Goal: Information Seeking & Learning: Learn about a topic

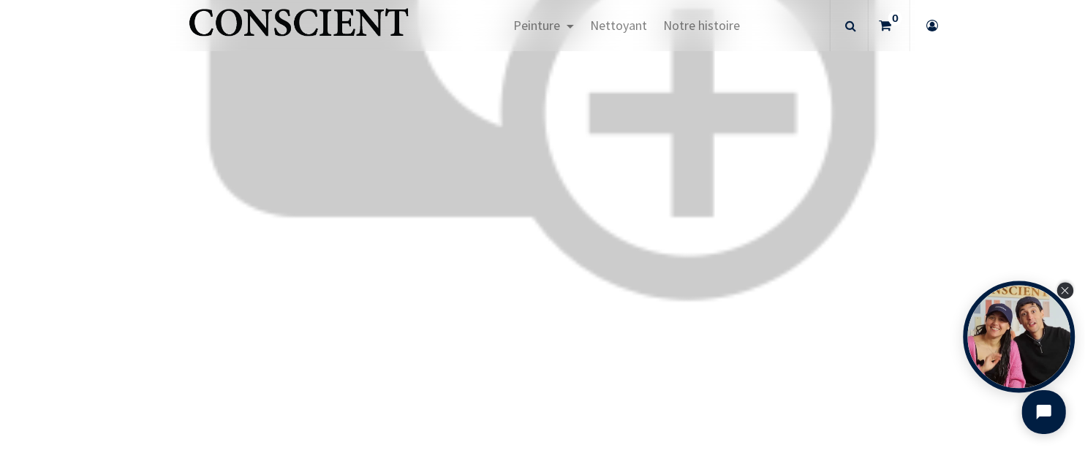
click at [1066, 287] on icon "Close Tolstoy widget" at bounding box center [1065, 290] width 8 height 7
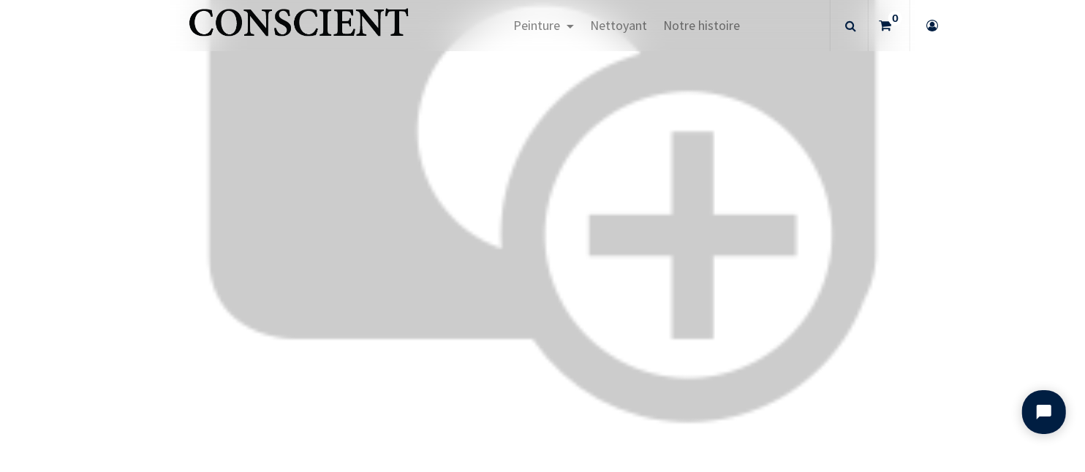
scroll to position [940, 0]
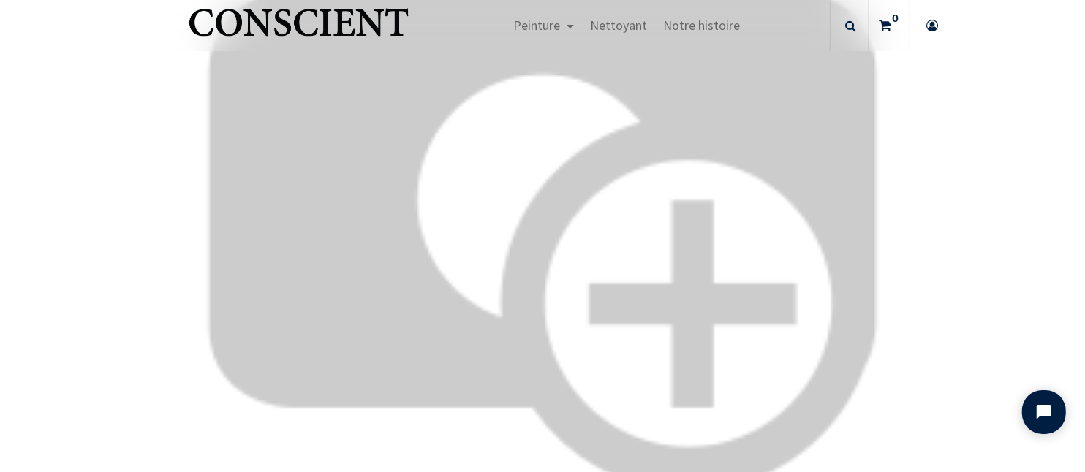
scroll to position [1096, 0]
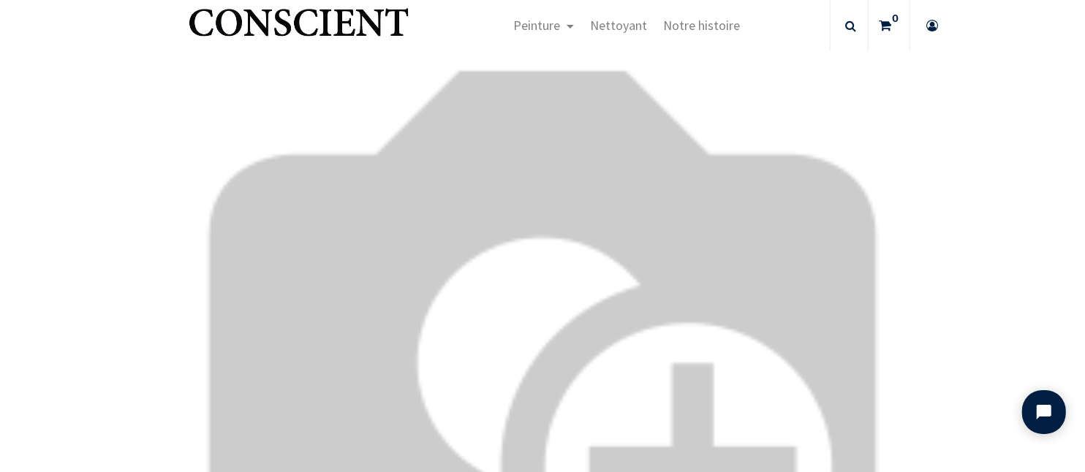
scroll to position [4386, 0]
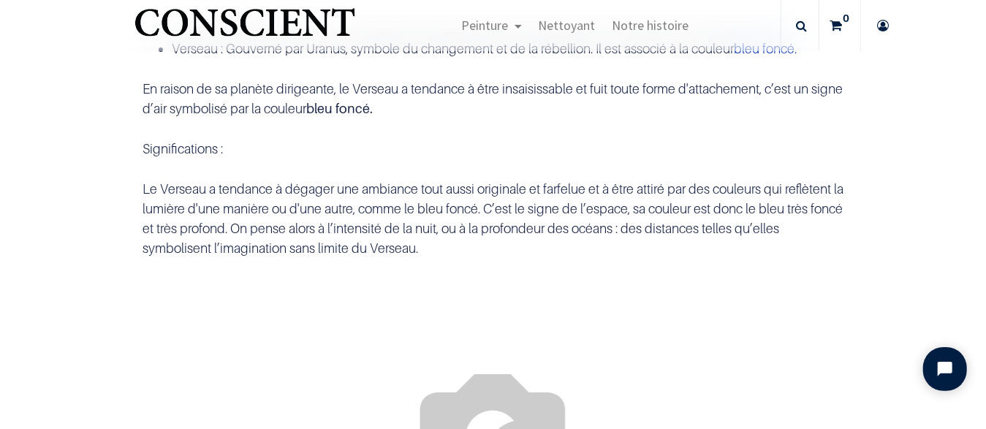
scroll to position [2536, 0]
